Goal: Find specific page/section: Find specific page/section

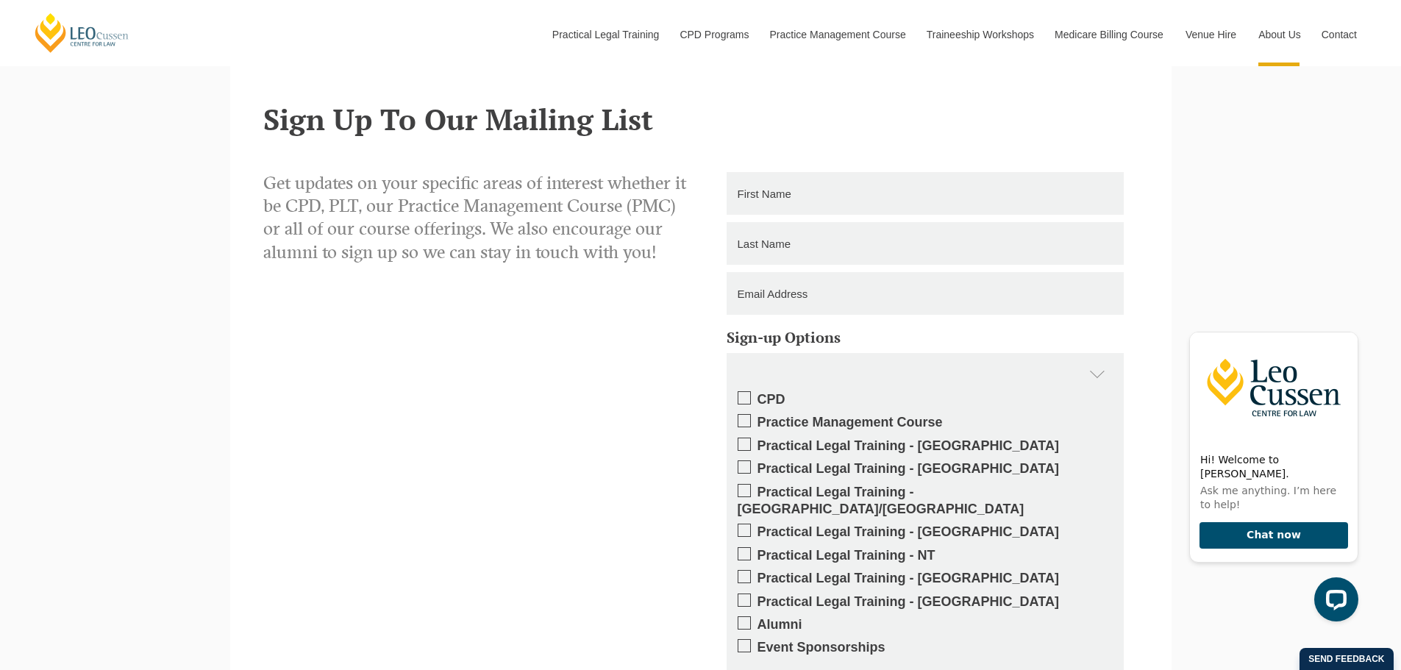
scroll to position [1505, 0]
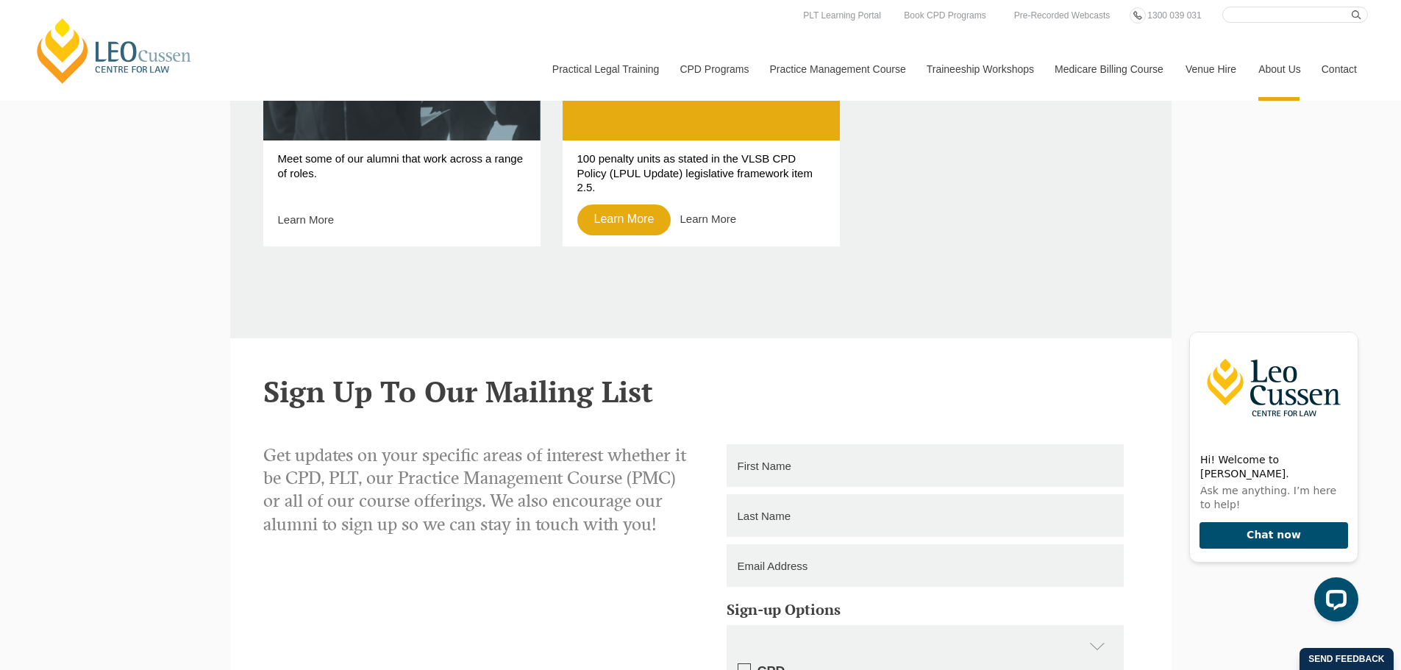
click at [1338, 68] on link "Contact" at bounding box center [1338, 69] width 57 height 63
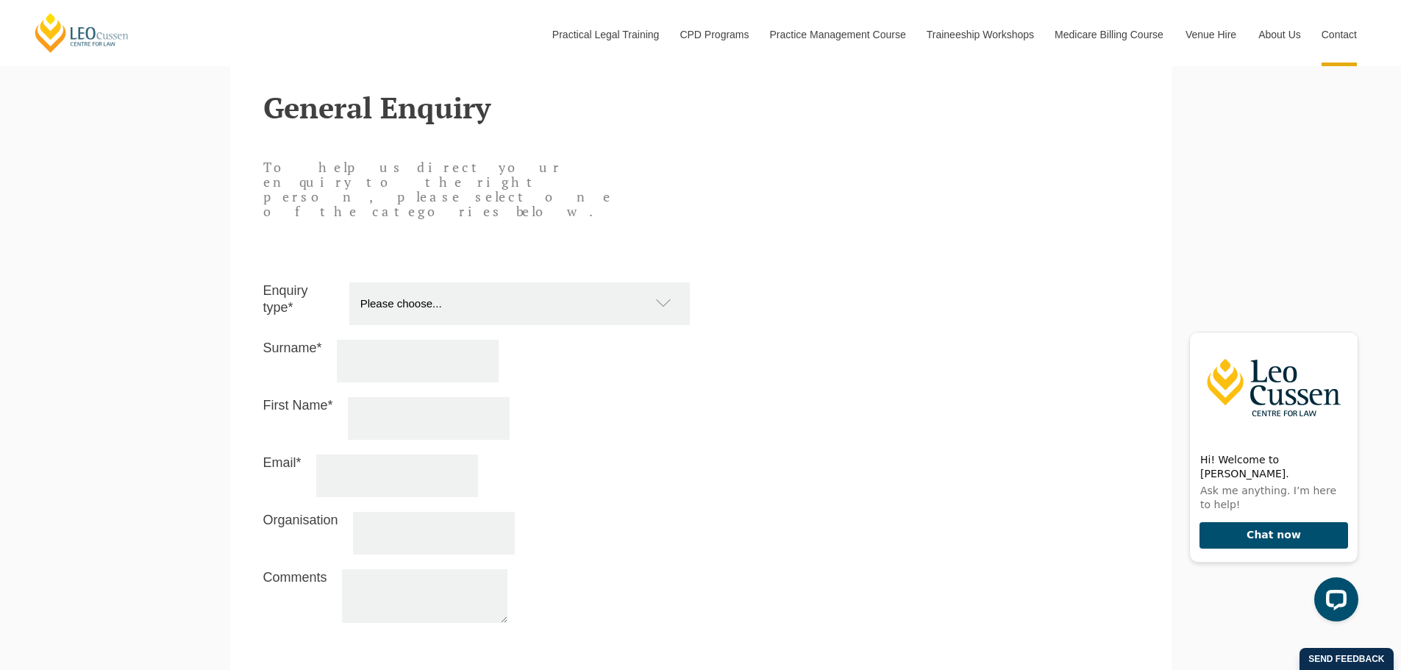
scroll to position [1324, 0]
